Goal: Task Accomplishment & Management: Complete application form

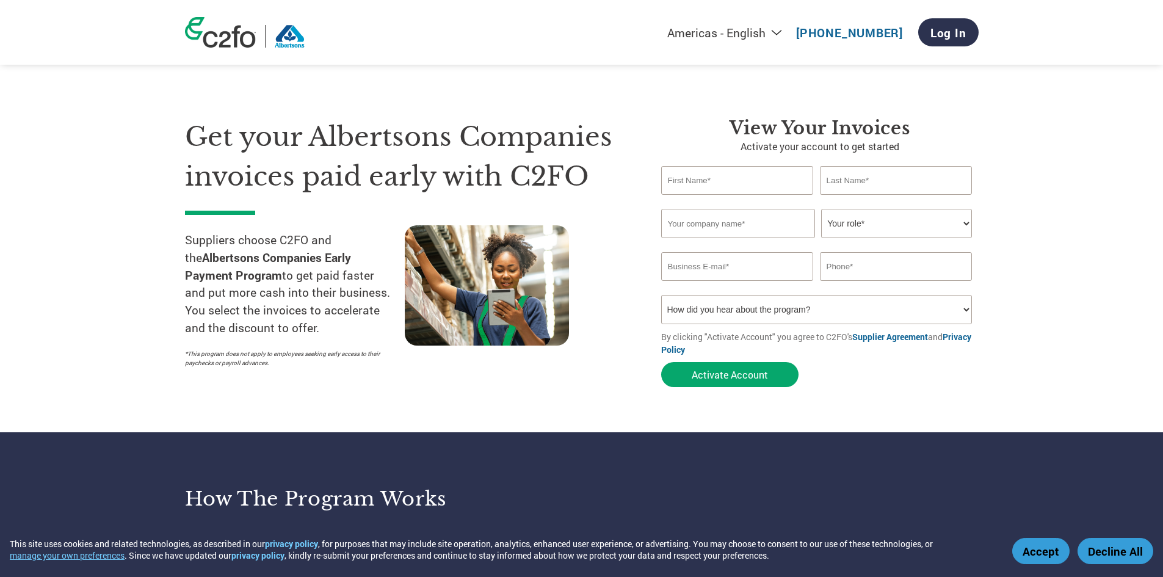
click at [730, 183] on input "text" at bounding box center [737, 180] width 153 height 29
type input "[PERSON_NAME]"
type input "9075637212"
click at [758, 224] on input "text" at bounding box center [738, 223] width 154 height 29
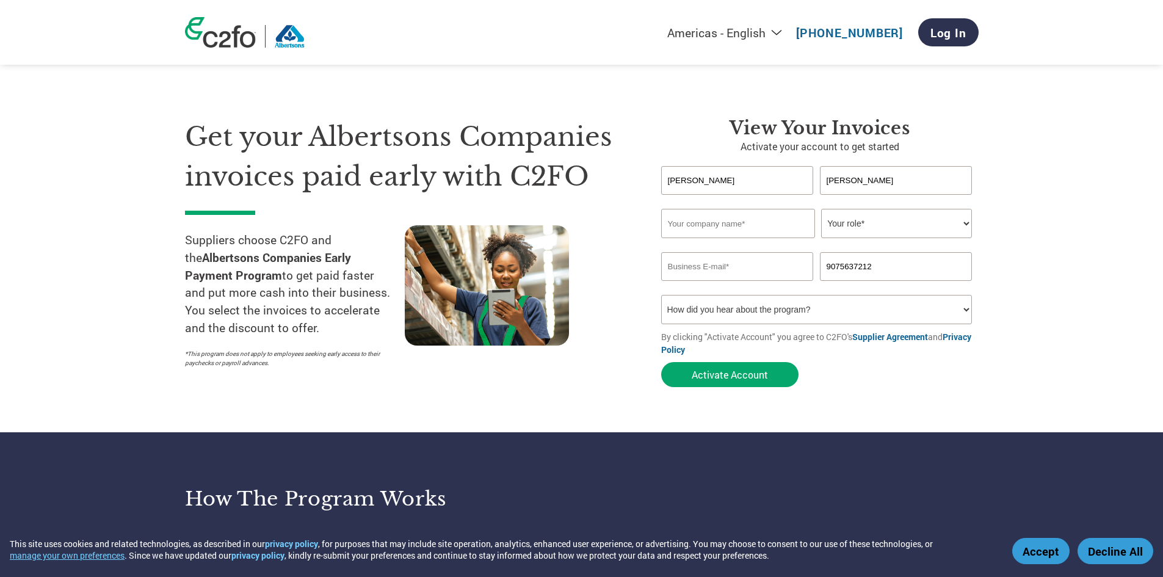
click at [825, 228] on select "Your role* CFO Controller Credit Manager Finance Director Treasurer CEO Preside…" at bounding box center [896, 223] width 151 height 29
click at [773, 167] on input "[PERSON_NAME]" at bounding box center [737, 180] width 153 height 29
type input "R"
type input "[PERSON_NAME]"
type input "Best Split Firewood LLC"
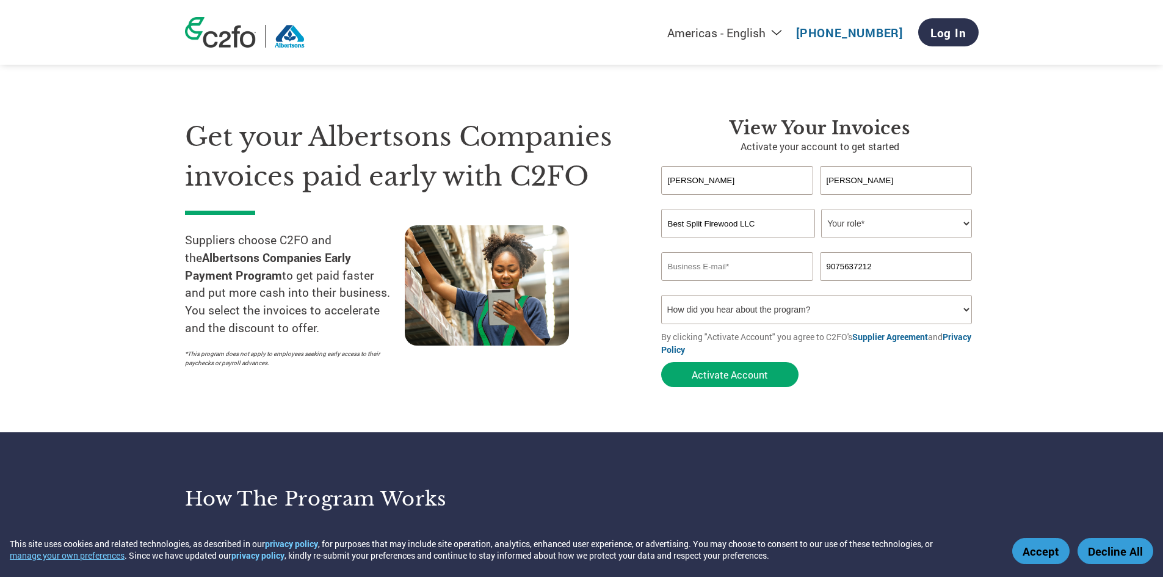
click at [854, 218] on select "Your role* CFO Controller Credit Manager Finance Director Treasurer CEO Preside…" at bounding box center [896, 223] width 151 height 29
select select "OFFICE_MANAGER"
click at [821, 209] on select "Your role* CFO Controller Credit Manager Finance Director Treasurer CEO Preside…" at bounding box center [896, 223] width 151 height 29
click at [750, 280] on input "email" at bounding box center [737, 266] width 153 height 29
type input "[EMAIL_ADDRESS][DOMAIN_NAME]"
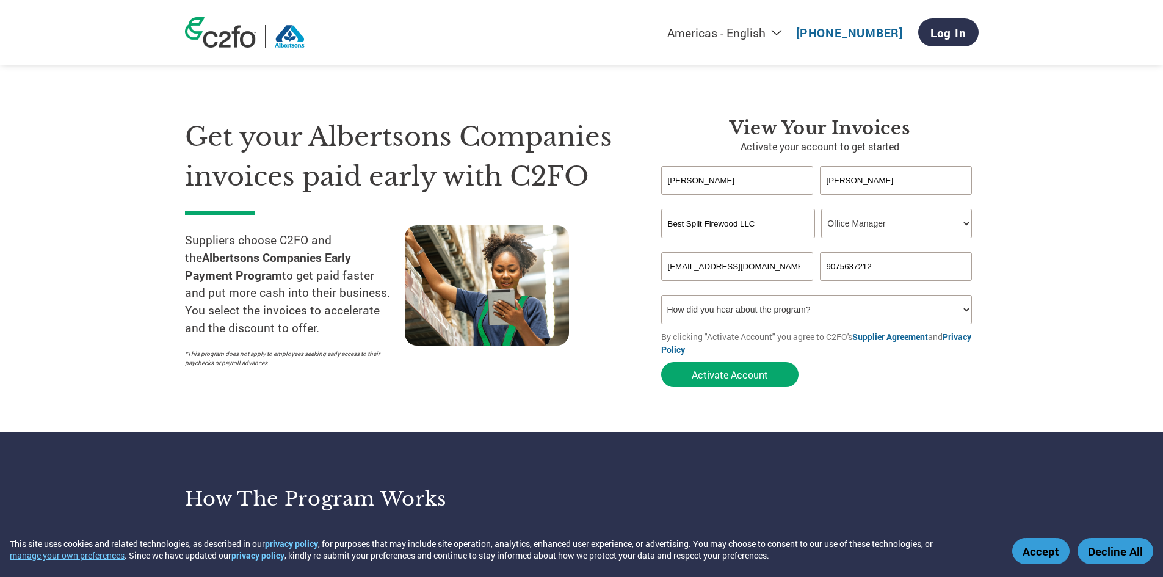
click at [919, 275] on input "9075637212" at bounding box center [896, 266] width 153 height 29
type input "9073120156"
click at [753, 309] on select "How did you hear about the program? Received a letter Email Social Media Online…" at bounding box center [816, 309] width 311 height 29
select select "Other"
click at [661, 295] on select "How did you hear about the program? Received a letter Email Social Media Online…" at bounding box center [816, 309] width 311 height 29
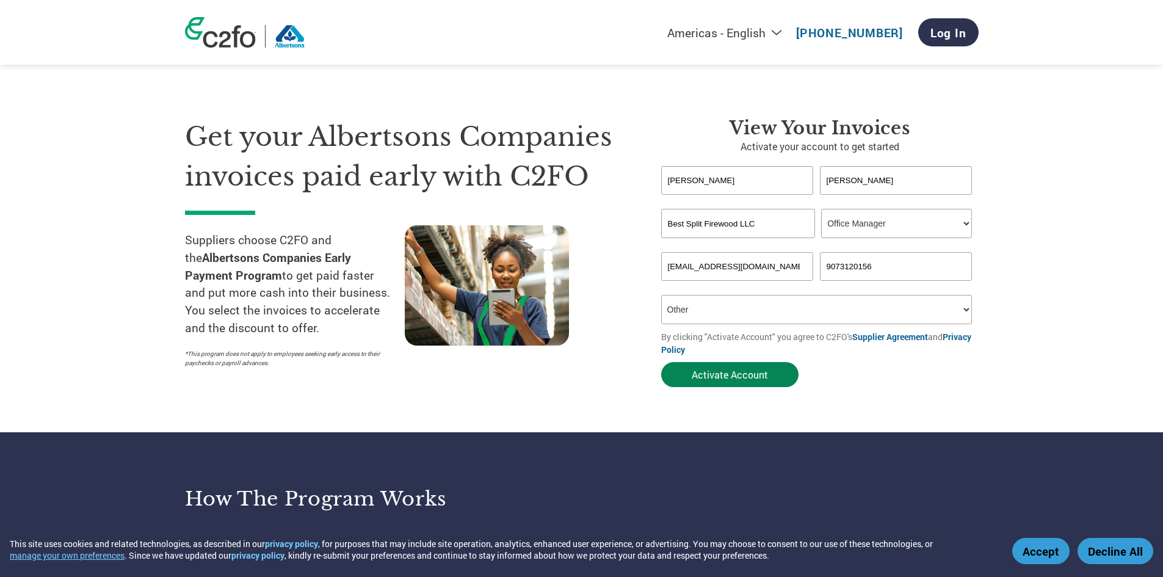
click at [745, 374] on button "Activate Account" at bounding box center [729, 374] width 137 height 25
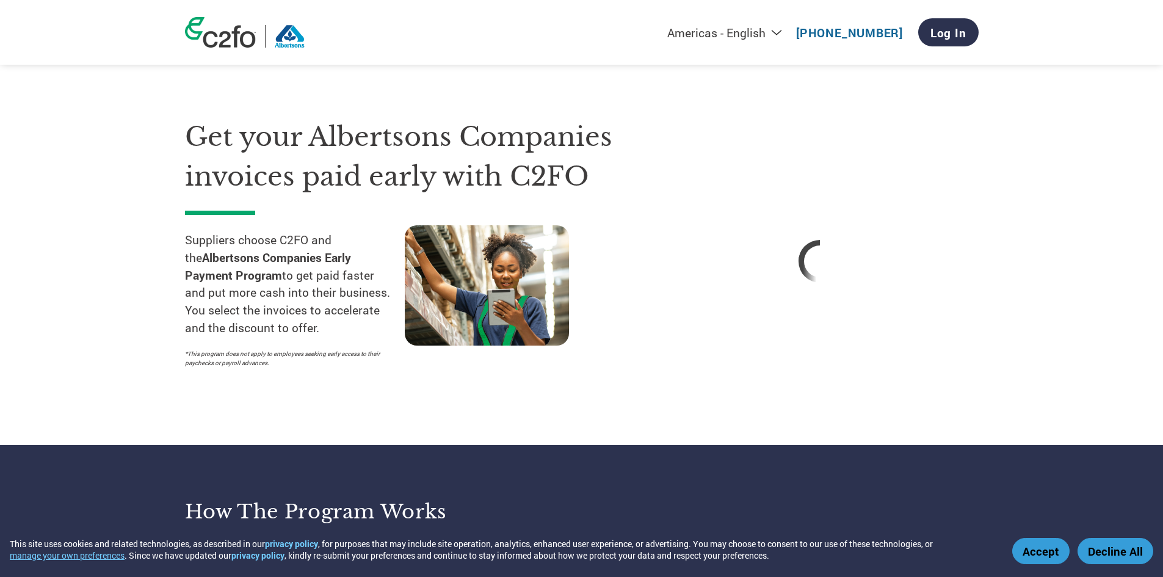
scroll to position [305, 0]
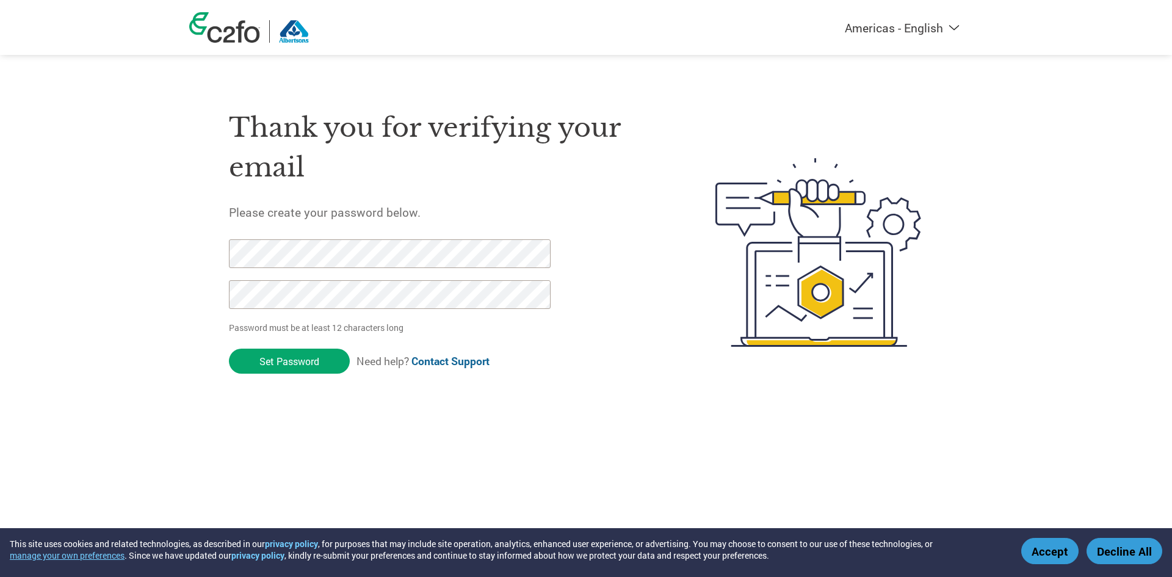
click at [203, 253] on div "Thank you for verifying your email Please create your password below. Password …" at bounding box center [585, 252] width 793 height 323
click at [303, 242] on div "Thank you for verifying your email Please create your password below. Password …" at bounding box center [443, 252] width 428 height 323
click at [303, 359] on input "Set Password" at bounding box center [289, 361] width 121 height 25
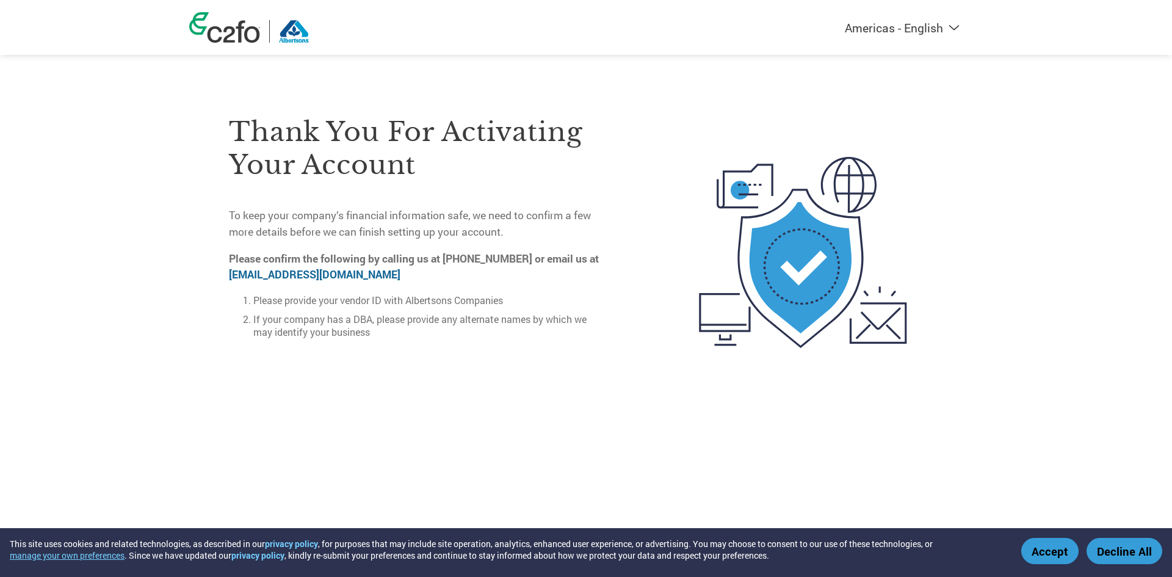
click at [1136, 549] on button "Decline All" at bounding box center [1124, 551] width 76 height 26
